Goal: Use online tool/utility

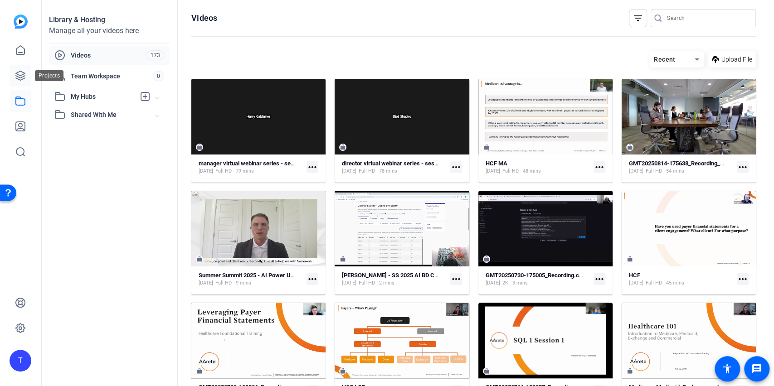
click at [15, 77] on link at bounding box center [21, 76] width 22 height 22
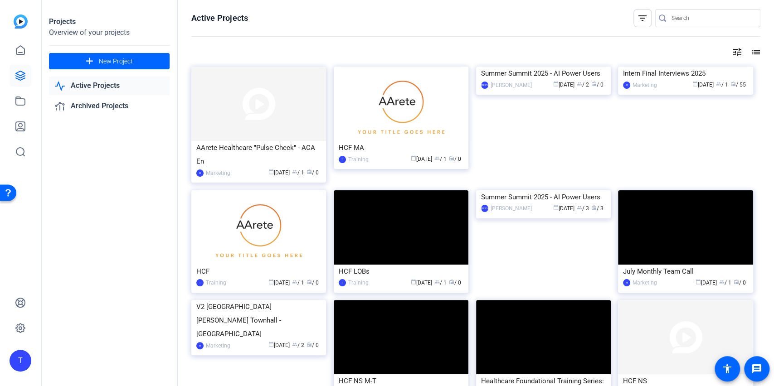
click at [26, 23] on img at bounding box center [21, 22] width 14 height 14
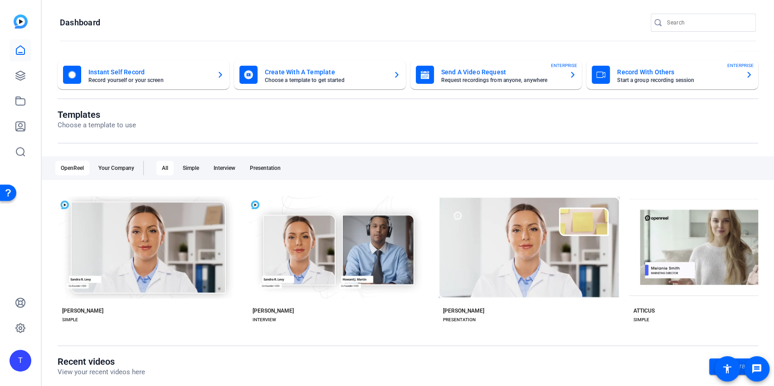
click at [296, 73] on mat-card-title "Create With A Template" at bounding box center [325, 72] width 121 height 11
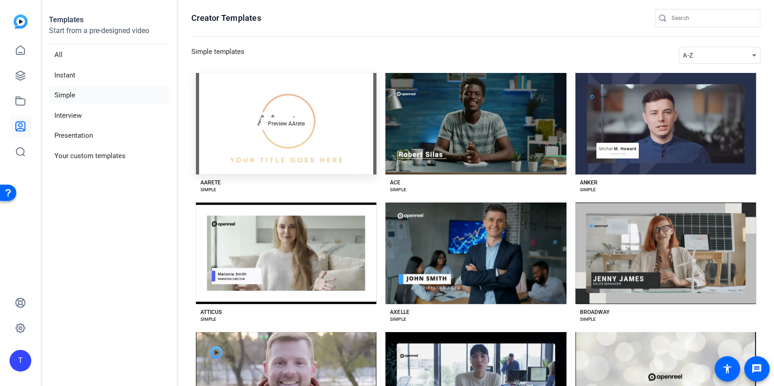
click at [274, 150] on div "Preview AArete" at bounding box center [286, 124] width 180 height 102
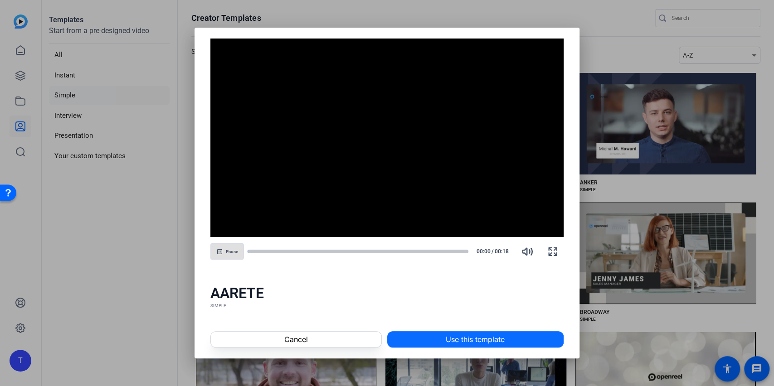
click at [417, 343] on span at bounding box center [475, 340] width 175 height 22
